Goal: Entertainment & Leisure: Consume media (video, audio)

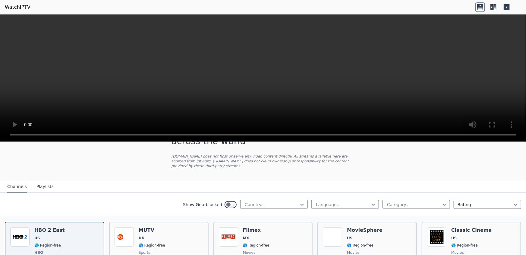
scroll to position [27, 0]
click at [278, 202] on div at bounding box center [271, 205] width 55 height 6
click at [256, 246] on div "Israel" at bounding box center [273, 246] width 67 height 11
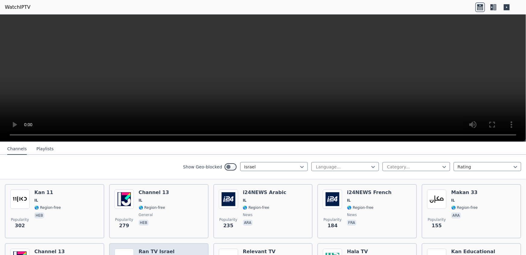
scroll to position [55, 0]
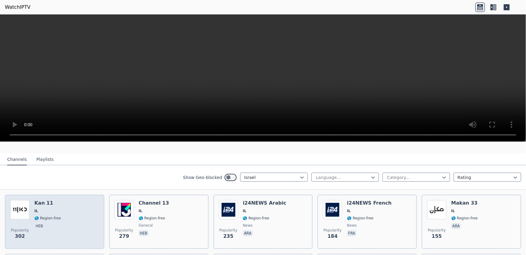
click at [61, 214] on div "Popularity 302 Kan 11 IL 🌎 Region-free heb" at bounding box center [54, 221] width 89 height 43
click at [91, 214] on div "Popularity 302 Kan 11 IL 🌎 Region-free heb" at bounding box center [54, 221] width 89 height 43
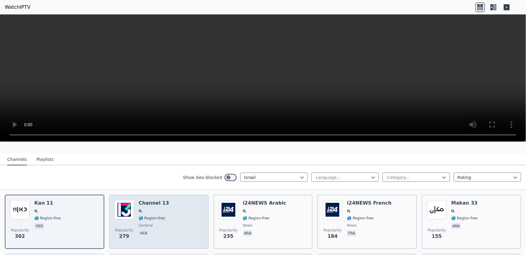
click at [164, 221] on div "Popularity 279 Channel 13 IL 🌎 Region-free general heb" at bounding box center [158, 221] width 89 height 43
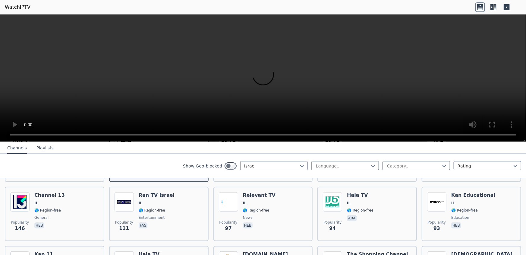
scroll to position [108, 0]
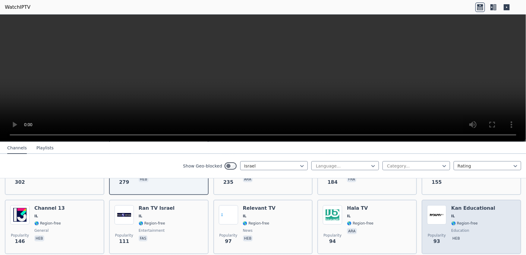
click at [469, 205] on h6 "Kan Educational" at bounding box center [473, 208] width 44 height 6
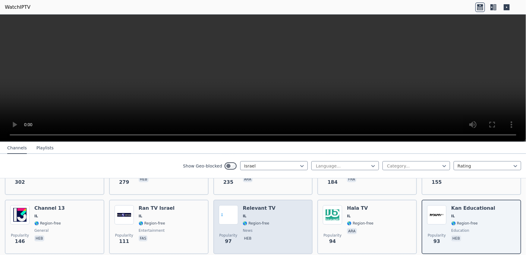
click at [281, 205] on div "Popularity 97 Relevant TV IL 🌎 Region-free news heb" at bounding box center [263, 226] width 89 height 43
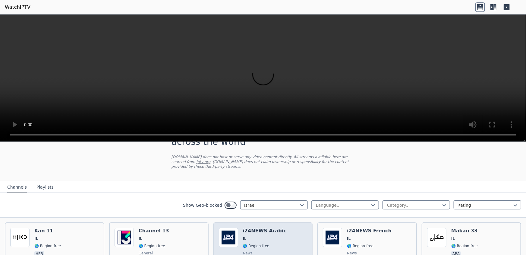
scroll to position [27, 0]
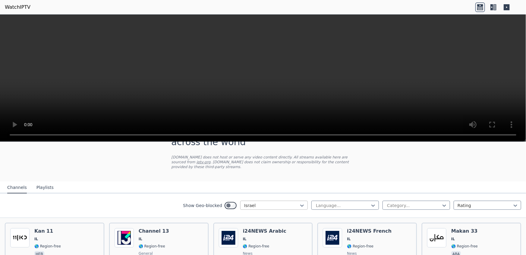
click at [272, 202] on div at bounding box center [271, 205] width 55 height 6
click at [273, 214] on div "All countries" at bounding box center [273, 218] width 67 height 11
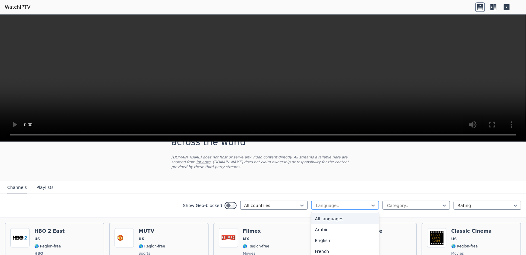
click at [351, 202] on div at bounding box center [342, 205] width 55 height 6
type input "*"
click at [331, 202] on div at bounding box center [342, 205] width 55 height 6
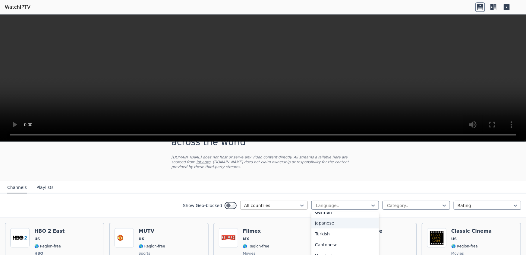
click at [262, 202] on div at bounding box center [271, 205] width 55 height 6
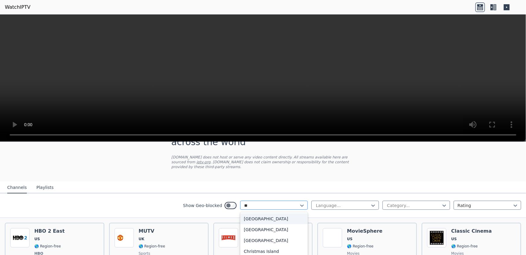
type input "***"
click at [259, 213] on div "Israel" at bounding box center [273, 218] width 67 height 11
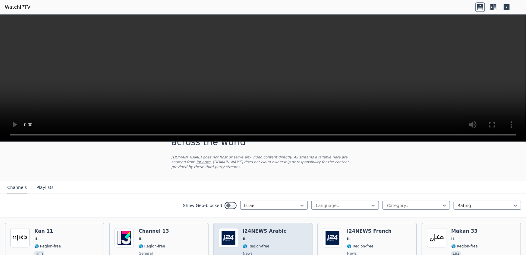
click at [277, 234] on div "Popularity 235 i24NEWS Arabic IL 🌎 Region-free news ara" at bounding box center [263, 249] width 89 height 43
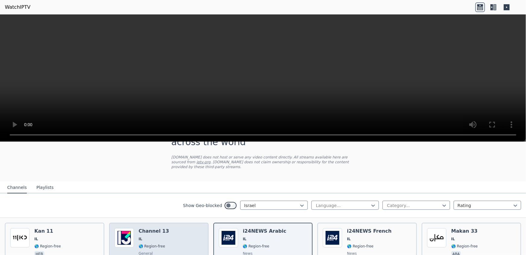
click at [161, 230] on div "Channel 13 IL 🌎 Region-free general heb" at bounding box center [154, 249] width 30 height 43
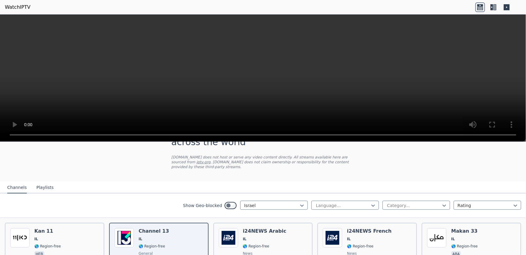
click at [43, 182] on button "Playlists" at bounding box center [44, 187] width 17 height 11
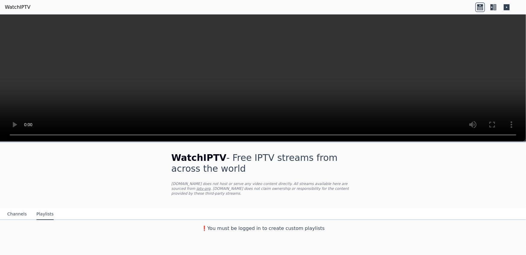
click at [14, 209] on button "Channels" at bounding box center [17, 213] width 20 height 11
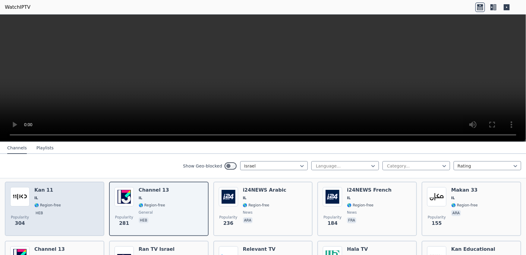
scroll to position [55, 0]
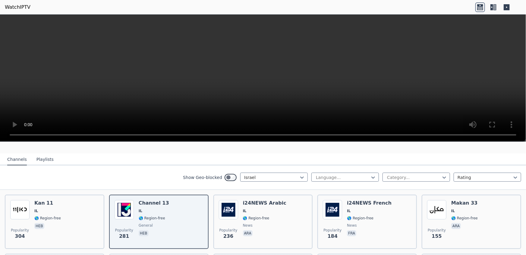
drag, startPoint x: 75, startPoint y: 209, endPoint x: 462, endPoint y: 151, distance: 391.2
click at [462, 153] on nav "Channels Playlists" at bounding box center [263, 159] width 526 height 12
click at [492, 7] on icon at bounding box center [491, 7] width 3 height 6
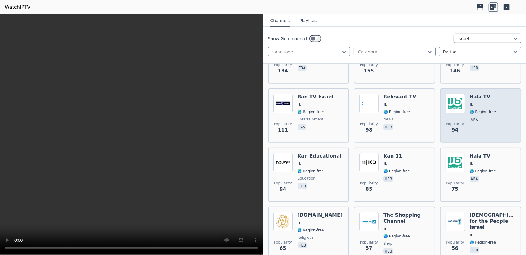
scroll to position [249, 0]
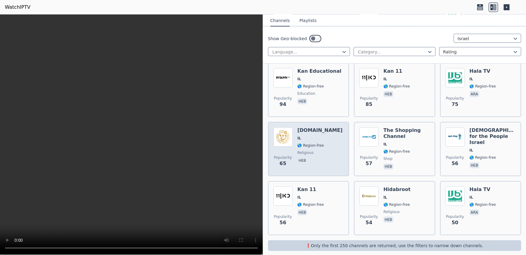
drag, startPoint x: 321, startPoint y: 206, endPoint x: 311, endPoint y: 131, distance: 75.5
click at [311, 136] on span "IL" at bounding box center [319, 138] width 45 height 5
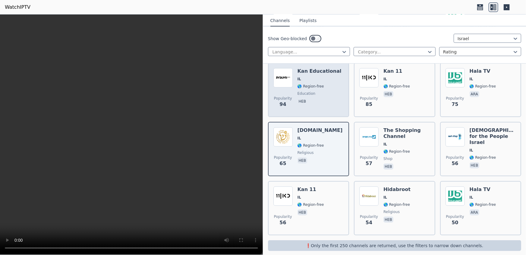
click at [317, 98] on span "heb" at bounding box center [319, 101] width 44 height 7
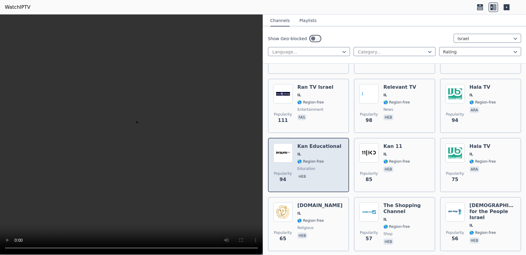
scroll to position [167, 0]
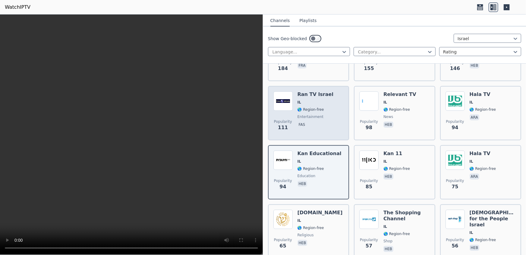
click at [333, 111] on div "Popularity 111 Ran TV Israel IL 🌎 Region-free entertainment fas" at bounding box center [308, 112] width 70 height 43
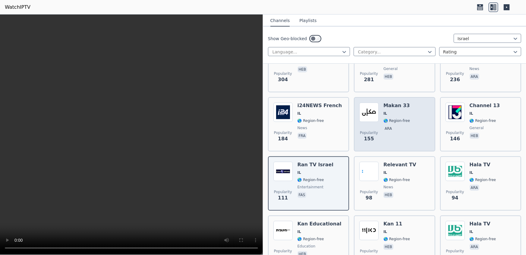
scroll to position [84, 0]
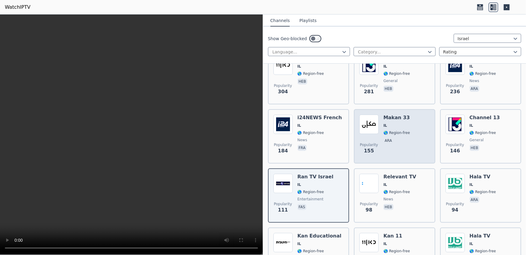
click at [411, 120] on div "Popularity 155 Makan 33 IL 🌎 Region-free ara" at bounding box center [394, 135] width 70 height 43
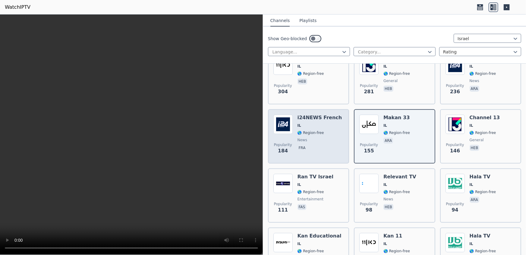
click at [325, 123] on span "IL" at bounding box center [319, 125] width 45 height 5
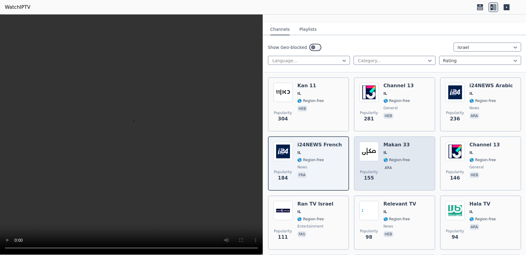
scroll to position [30, 0]
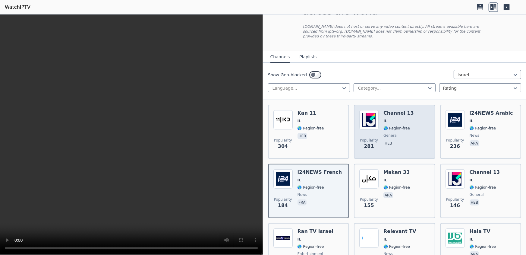
click at [392, 118] on div "Channel 13 IL 🌎 Region-free general heb" at bounding box center [398, 131] width 30 height 43
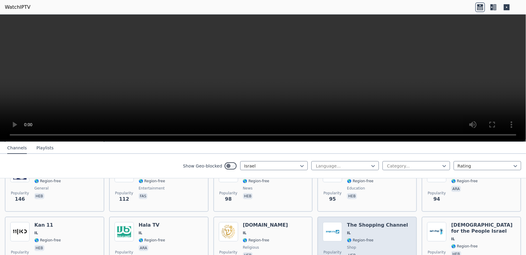
scroll to position [192, 0]
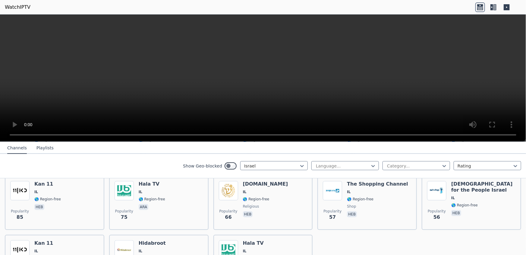
click at [492, 7] on icon at bounding box center [491, 7] width 3 height 6
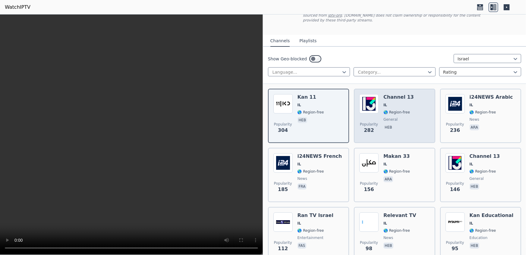
scroll to position [0, 0]
